Goal: Information Seeking & Learning: Learn about a topic

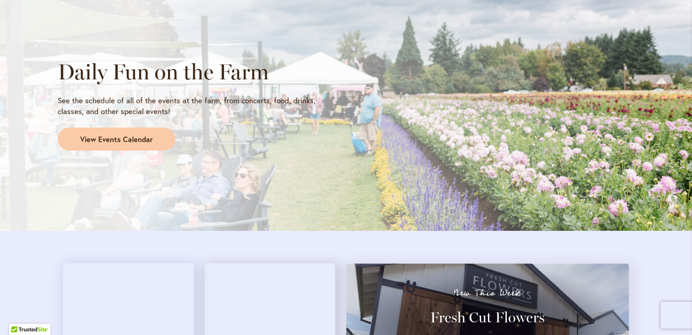
scroll to position [766, 0]
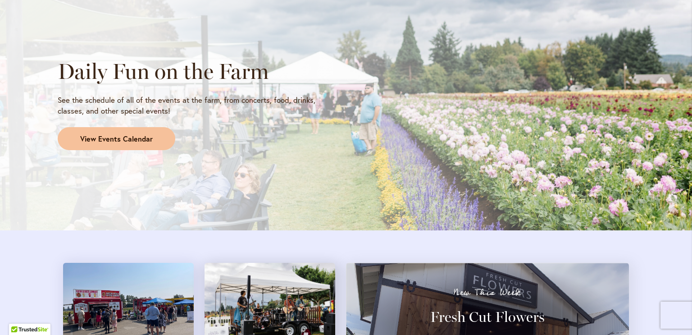
click at [100, 132] on link "View Events Calendar" at bounding box center [117, 138] width 118 height 23
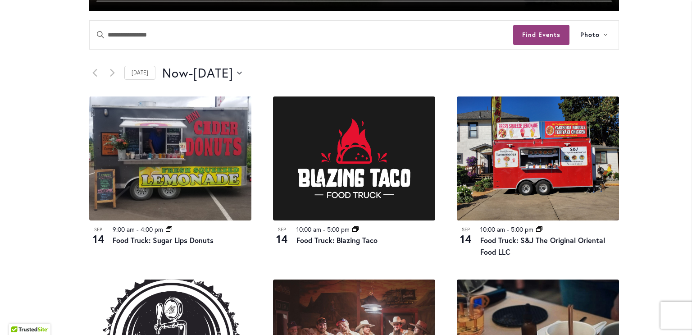
scroll to position [413, 0]
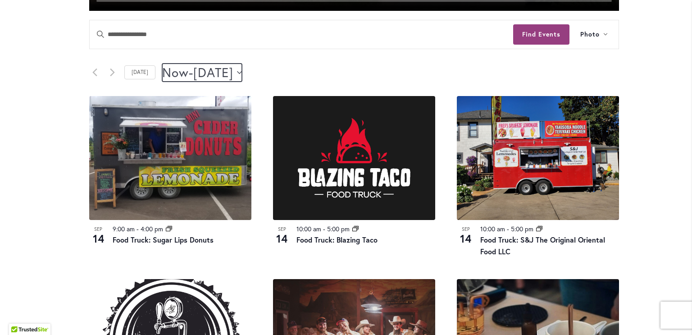
click at [242, 74] on button "Now Now - 9/19/2025 September 19" at bounding box center [202, 73] width 80 height 18
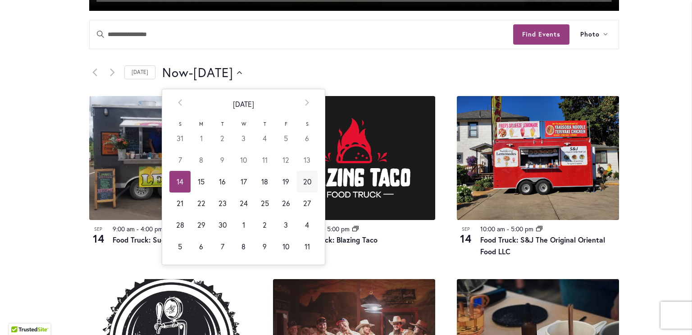
click at [302, 183] on td "20" at bounding box center [307, 182] width 21 height 22
type input "*********"
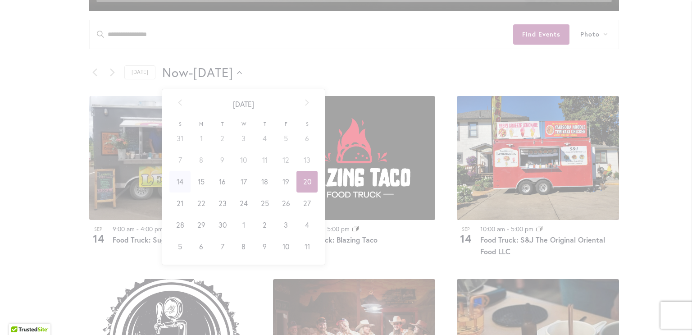
scroll to position [0, 37]
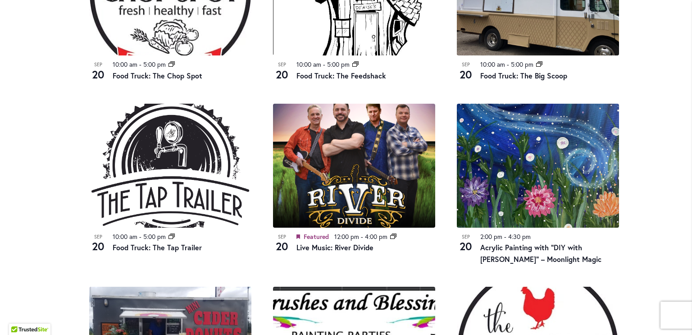
scroll to position [762, 0]
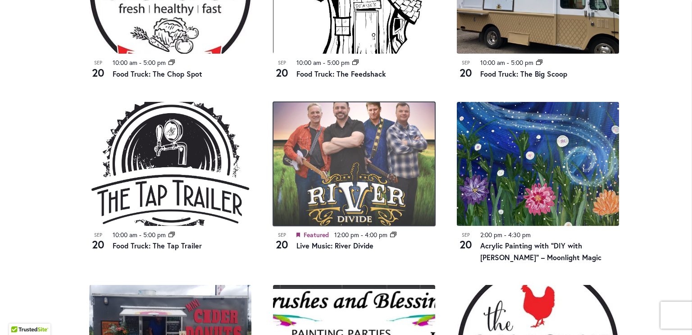
click at [353, 196] on img at bounding box center [354, 164] width 162 height 124
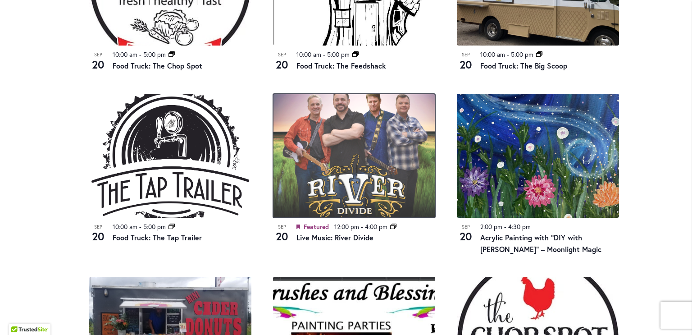
scroll to position [771, 0]
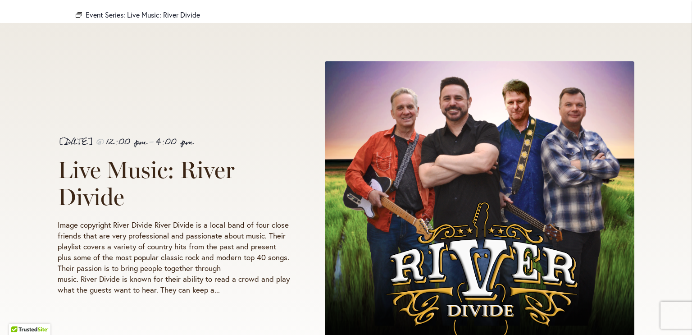
scroll to position [141, 0]
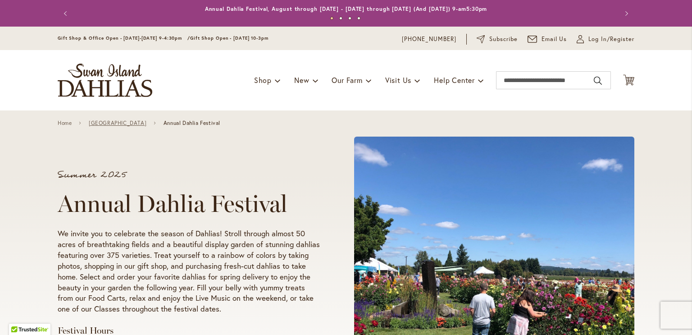
click at [127, 122] on link "[GEOGRAPHIC_DATA]" at bounding box center [118, 123] width 58 height 6
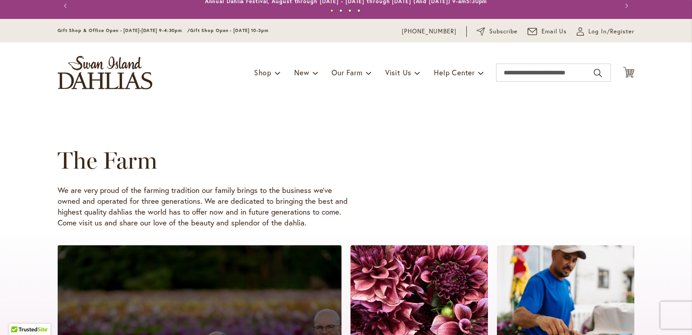
scroll to position [9, 0]
